Goal: Information Seeking & Learning: Learn about a topic

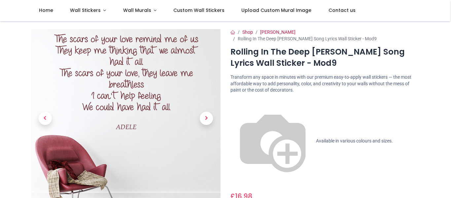
scroll to position [28, 0]
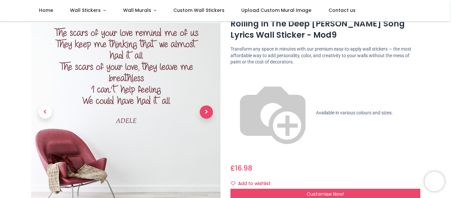
click at [205, 105] on span "Next" at bounding box center [206, 111] width 13 height 13
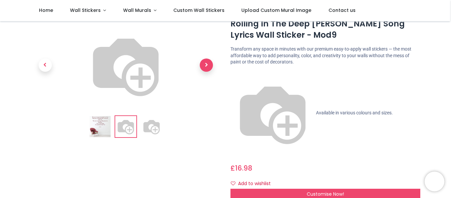
click at [205, 72] on span "Next" at bounding box center [206, 64] width 13 height 13
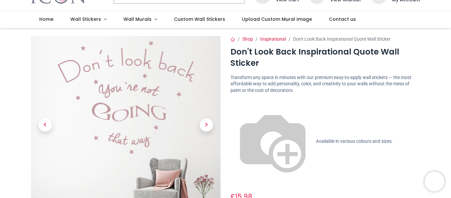
scroll to position [66, 0]
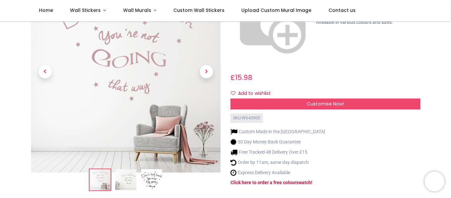
scroll to position [110, 0]
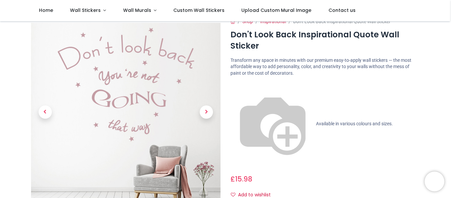
scroll to position [10, 0]
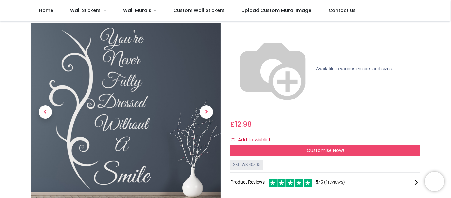
scroll to position [52, 0]
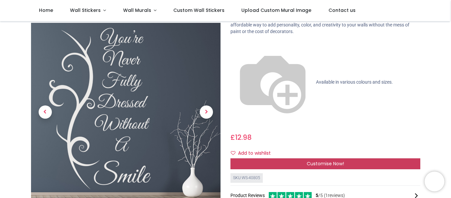
click at [333, 158] on div "Customise Now!" at bounding box center [326, 163] width 190 height 11
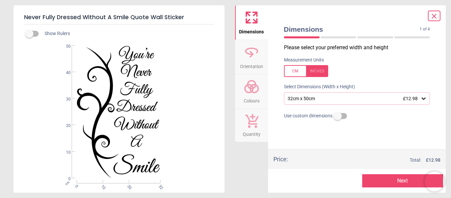
click at [255, 90] on icon at bounding box center [252, 87] width 16 height 16
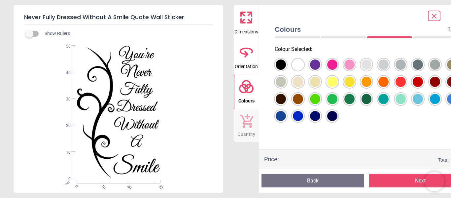
click at [286, 65] on div at bounding box center [281, 64] width 10 height 10
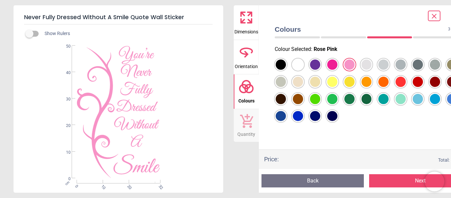
click at [286, 65] on div at bounding box center [281, 64] width 10 height 10
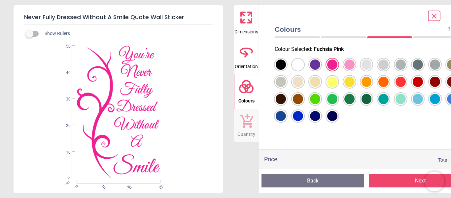
click at [286, 64] on div at bounding box center [281, 64] width 10 height 10
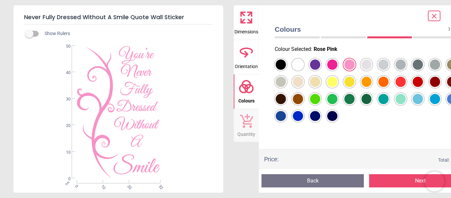
drag, startPoint x: 40, startPoint y: 33, endPoint x: 29, endPoint y: 32, distance: 11.0
click at [29, 32] on div "Show Rulers WS-40805 Created with Snap cm 0 10 20 32 0 10 20 30 40 50" at bounding box center [119, 108] width 210 height 169
click at [244, 26] on span "Dimensions" at bounding box center [247, 30] width 24 height 10
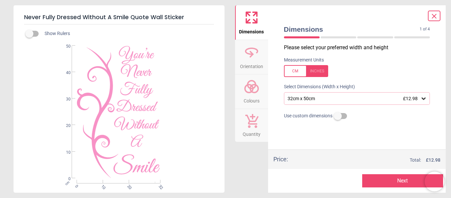
click at [424, 99] on icon at bounding box center [424, 98] width 4 height 2
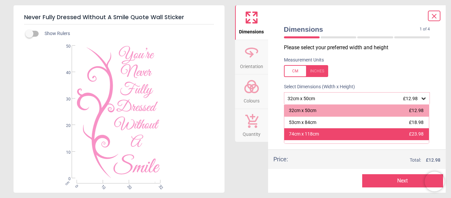
click at [335, 129] on div "74cm x 118cm £23.98" at bounding box center [356, 134] width 145 height 12
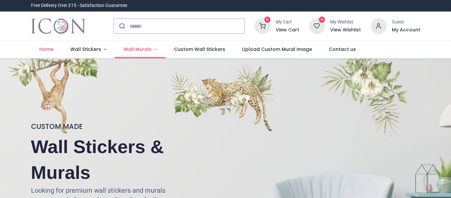
click at [147, 48] on span "Wall Murals" at bounding box center [138, 49] width 28 height 7
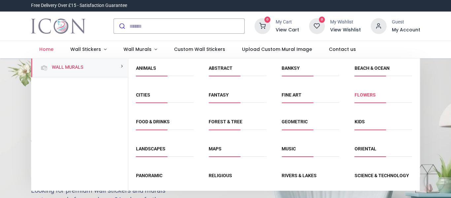
click at [358, 93] on link "Flowers" at bounding box center [365, 94] width 21 height 5
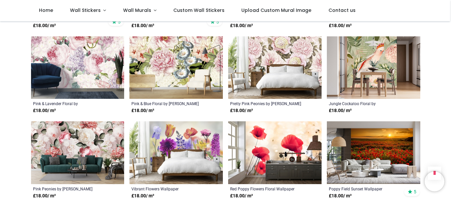
scroll to position [578, 0]
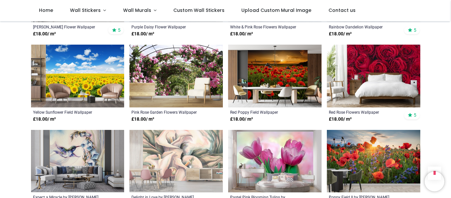
scroll to position [1067, 0]
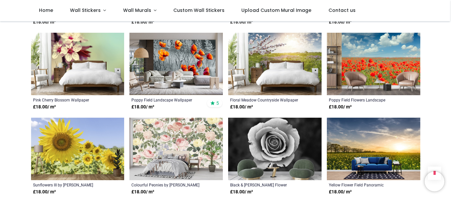
scroll to position [1648, 0]
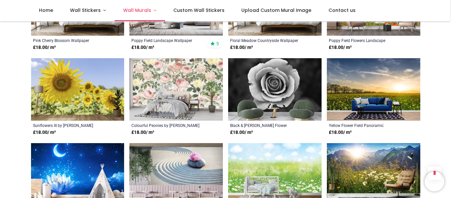
click at [131, 10] on span "Wall Murals" at bounding box center [137, 10] width 28 height 7
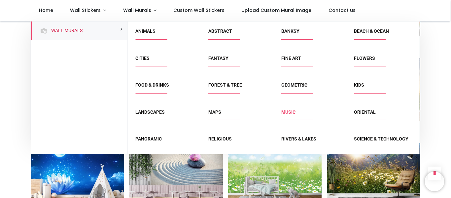
click at [288, 113] on link "Music" at bounding box center [289, 111] width 14 height 5
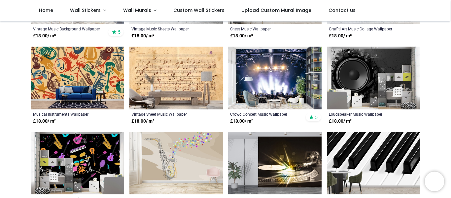
scroll to position [240, 0]
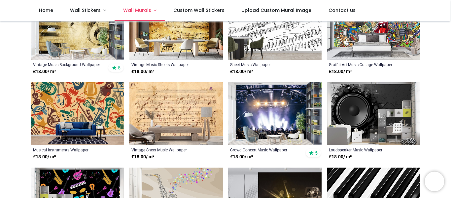
click at [151, 8] on link "Wall Murals" at bounding box center [140, 10] width 51 height 21
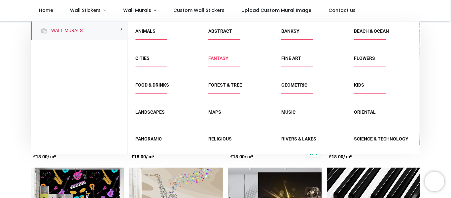
click at [217, 57] on link "Fantasy" at bounding box center [218, 58] width 20 height 5
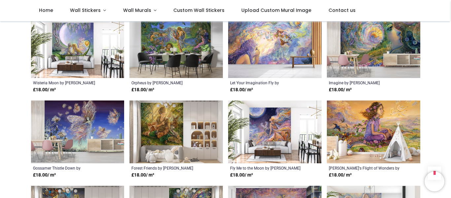
scroll to position [298, 0]
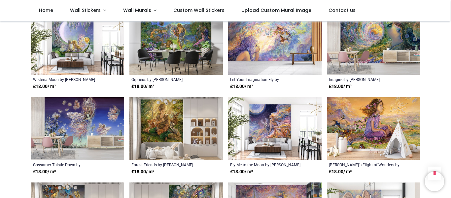
click at [87, 130] on img at bounding box center [78, 128] width 94 height 62
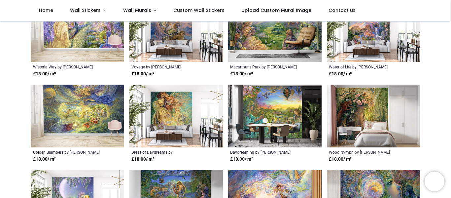
scroll to position [140, 0]
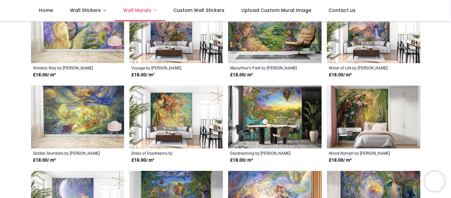
click at [134, 12] on span "Wall Murals" at bounding box center [137, 10] width 28 height 7
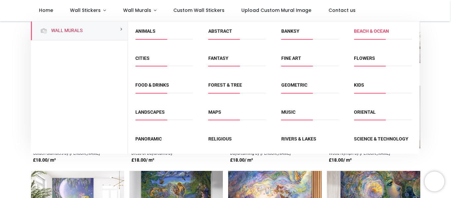
click at [364, 30] on link "Beach & Ocean" at bounding box center [371, 30] width 35 height 5
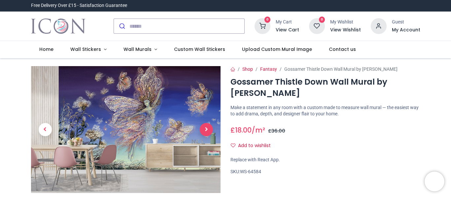
click at [206, 132] on span "Next" at bounding box center [206, 129] width 13 height 13
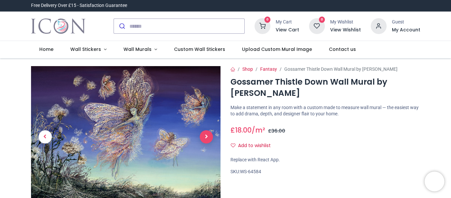
click at [206, 132] on span "Next" at bounding box center [206, 136] width 13 height 13
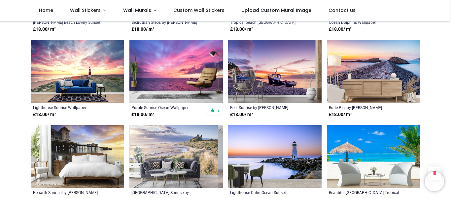
scroll to position [556, 0]
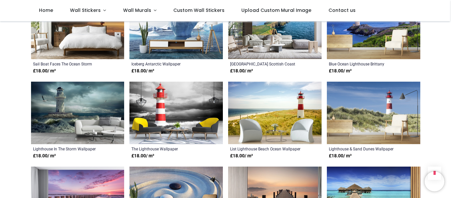
scroll to position [1134, 0]
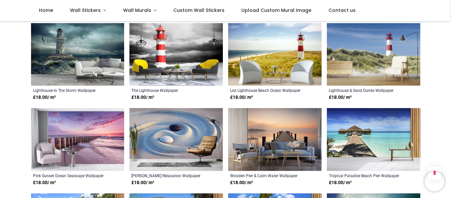
scroll to position [1165, 0]
